Goal: Transaction & Acquisition: Purchase product/service

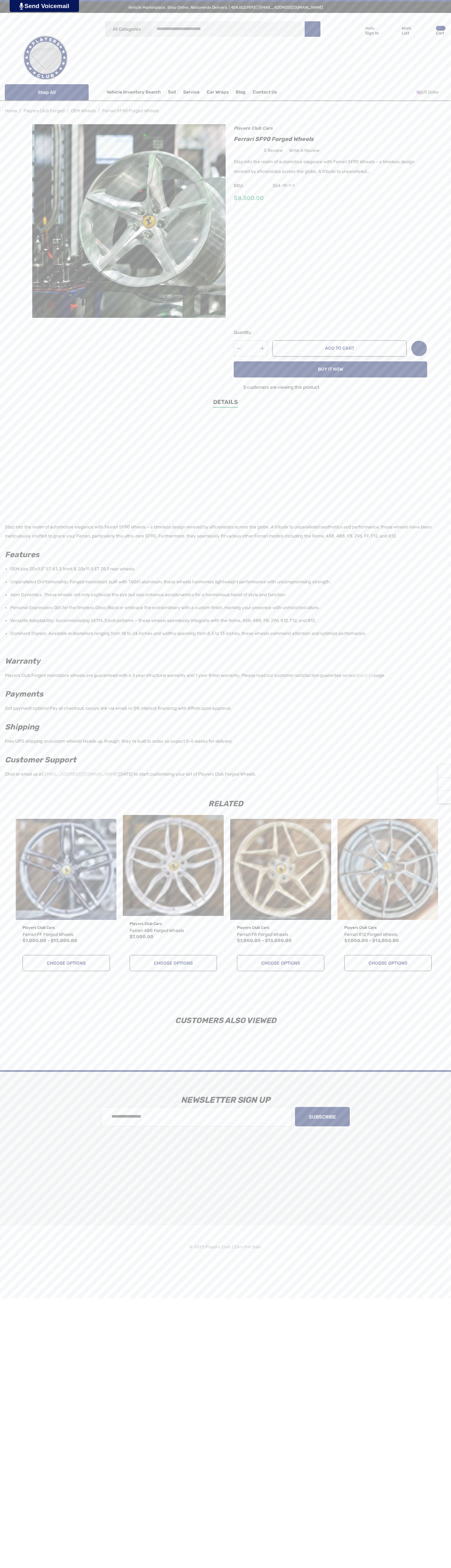
click at [258, 93] on span "Contact Us" at bounding box center [264, 93] width 24 height 7
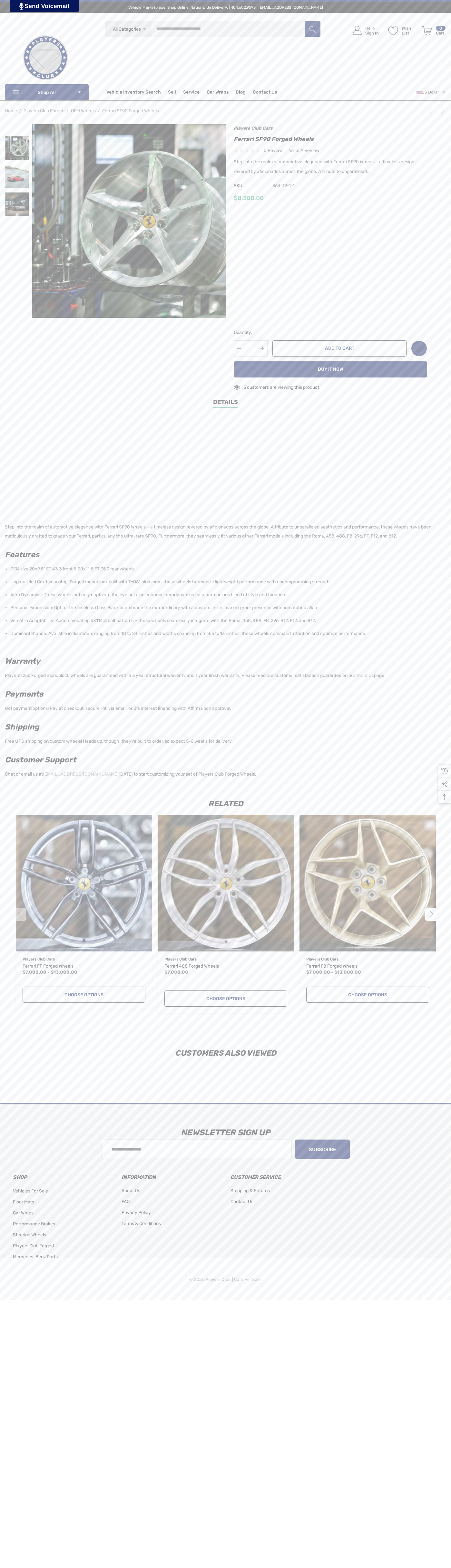
click at [440, 112] on icon "Next" at bounding box center [443, 110] width 6 height 6
click at [17, 148] on img at bounding box center [17, 147] width 23 height 23
click at [250, 186] on span "SKU:" at bounding box center [250, 186] width 32 height 9
click at [331, 199] on div "$8,500.00" at bounding box center [330, 198] width 193 height 8
click at [250, 349] on input "*" at bounding box center [250, 348] width 34 height 16
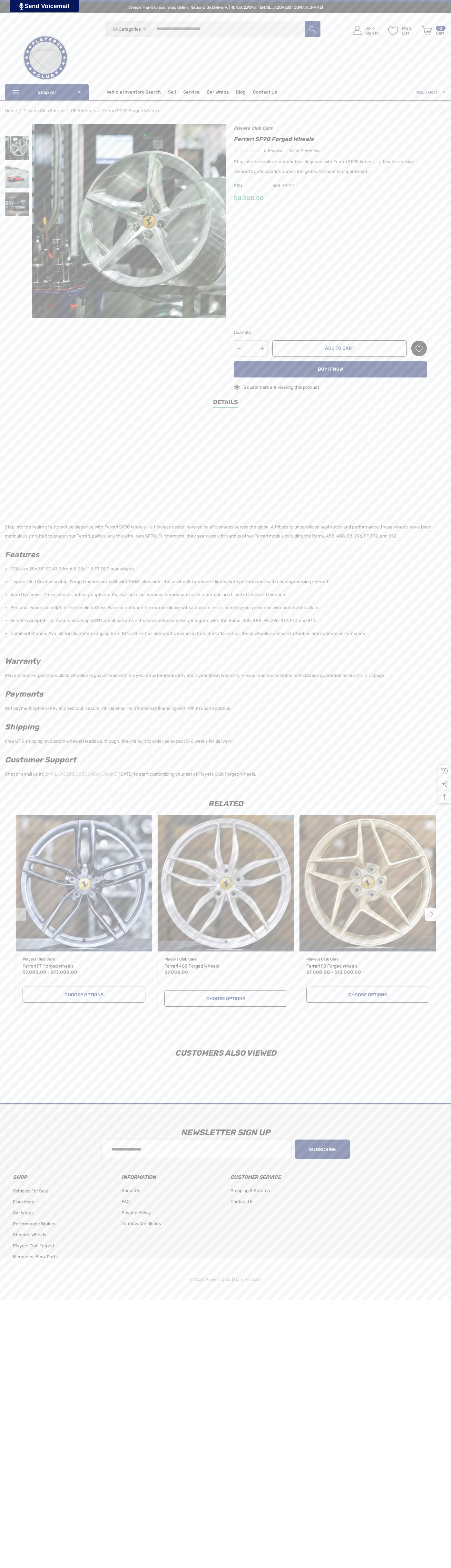
click at [420, 349] on icon "Wish List Wish List" at bounding box center [419, 349] width 7 height 7
click at [389, 366] on input "**********" at bounding box center [389, 366] width 76 height 12
click at [226, 403] on link "Details" at bounding box center [226, 402] width 25 height 10
click at [339, 349] on button "Add to Cart" at bounding box center [339, 348] width 134 height 16
click at [427, 31] on icon "Review Your Cart Review Your Cart" at bounding box center [427, 31] width 9 height 9
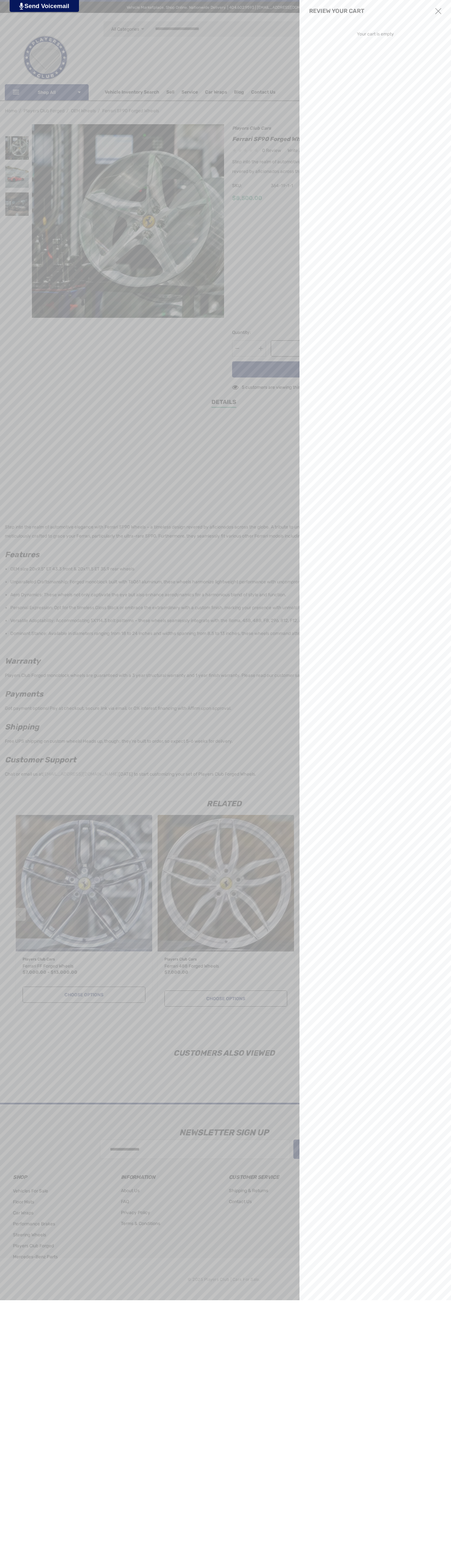
click at [438, 11] on use "Close" at bounding box center [438, 11] width 6 height 6
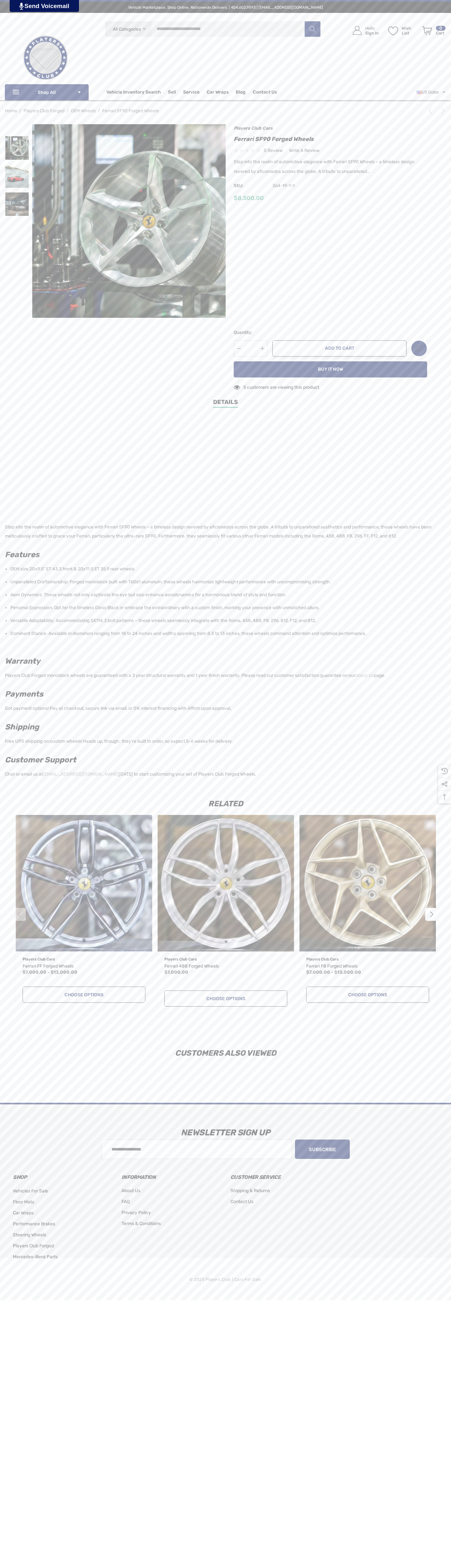
click at [442, 111] on icon "Next" at bounding box center [443, 110] width 6 height 6
